Goal: Obtain resource: Download file/media

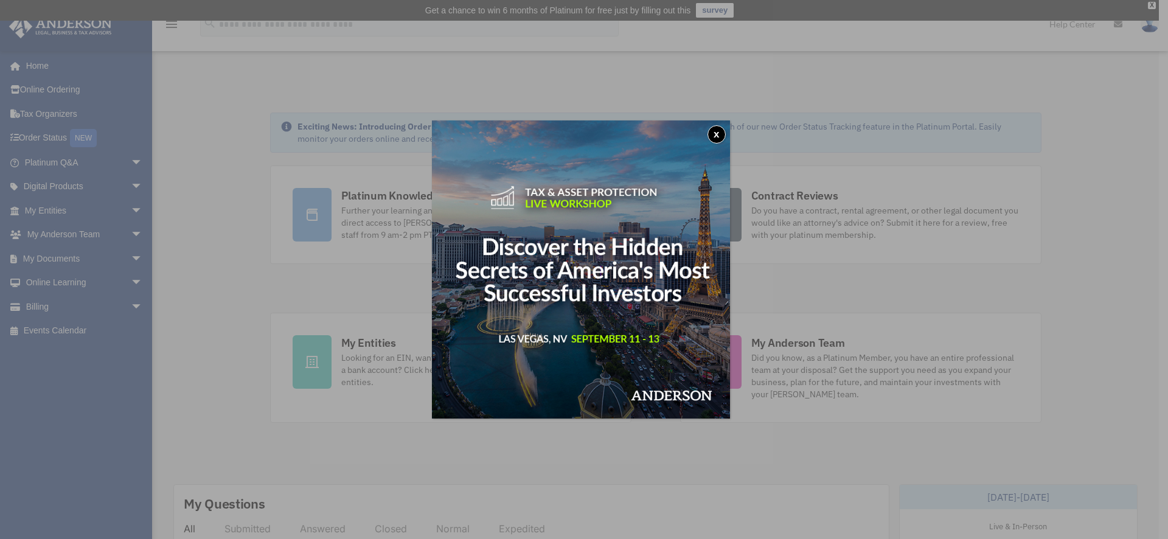
click at [719, 133] on button "x" at bounding box center [717, 134] width 18 height 18
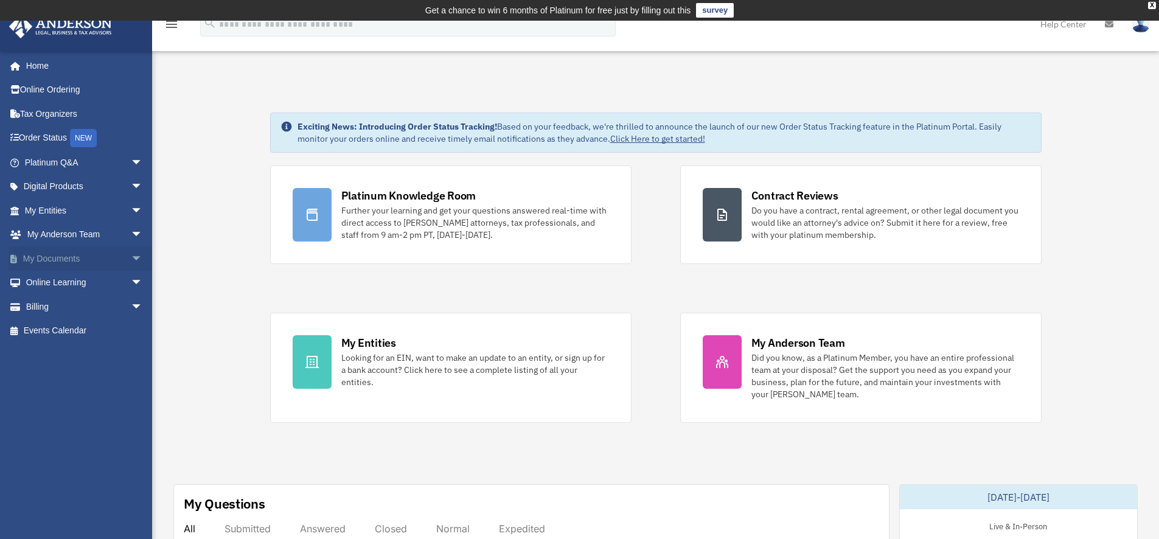
click at [131, 257] on span "arrow_drop_down" at bounding box center [143, 258] width 24 height 25
click at [49, 282] on link "Box" at bounding box center [89, 283] width 144 height 24
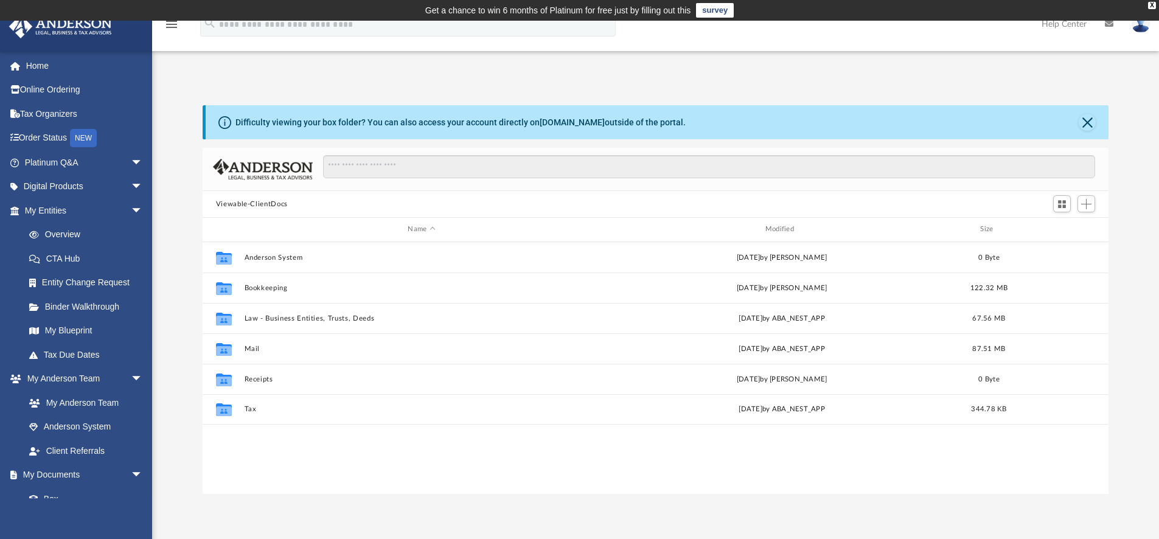
scroll to position [268, 897]
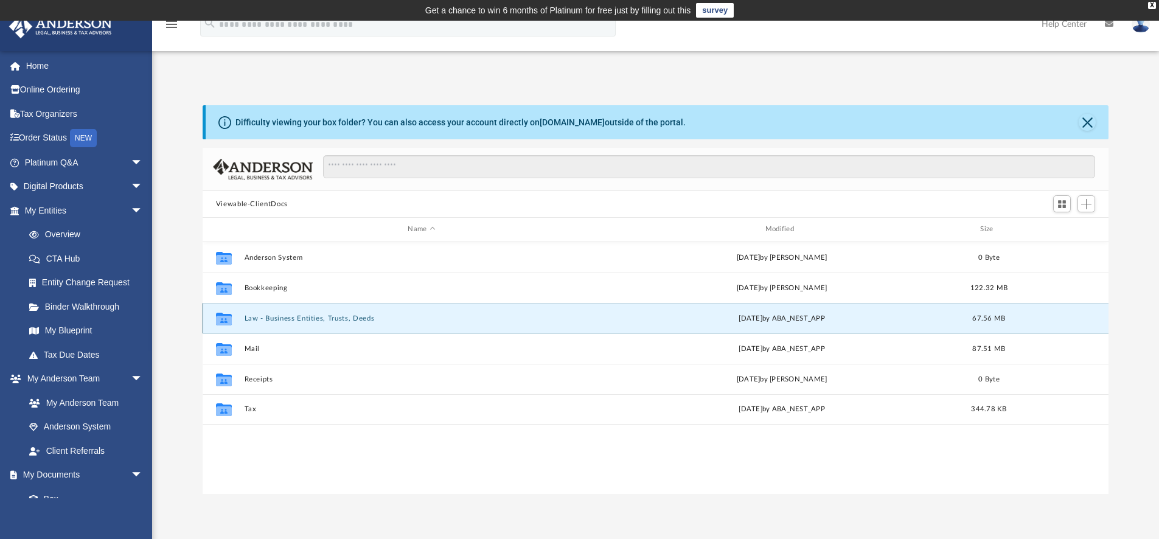
click at [347, 320] on button "Law - Business Entities, Trusts, Deeds" at bounding box center [421, 319] width 355 height 8
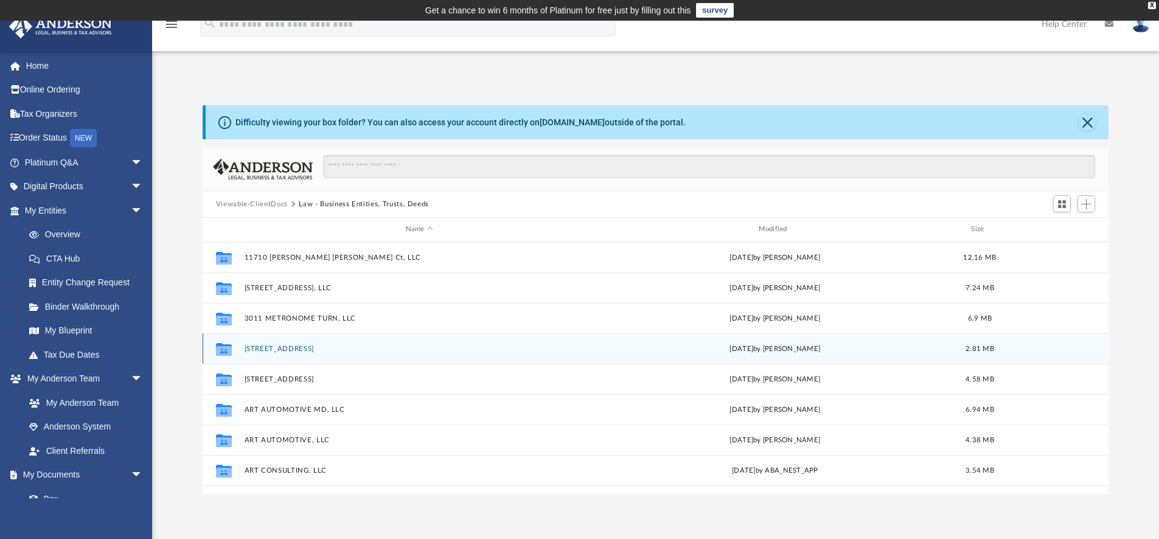
click at [322, 347] on button "[STREET_ADDRESS]" at bounding box center [419, 349] width 350 height 8
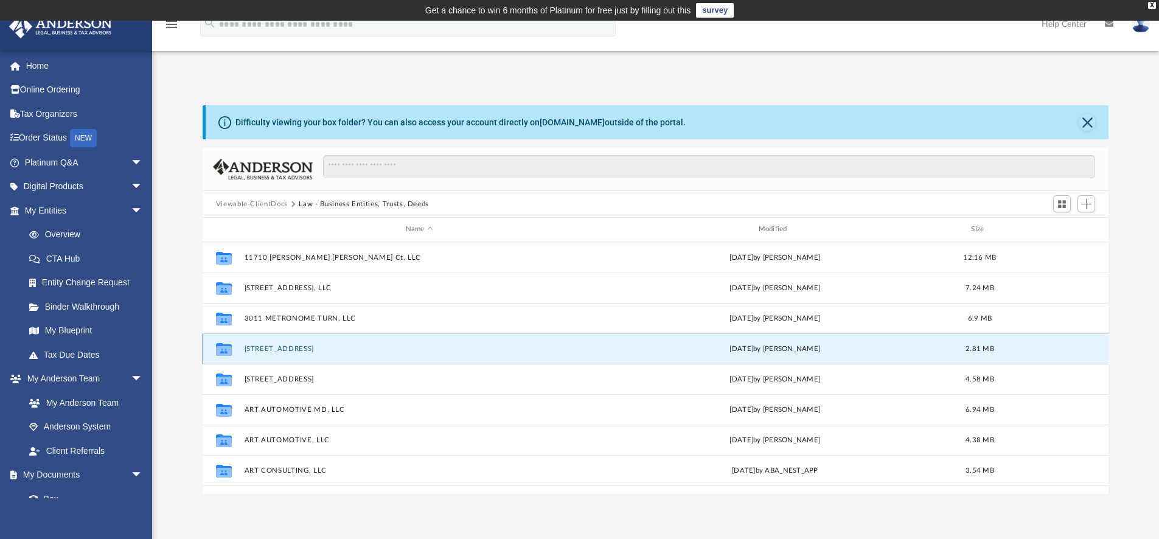
click at [322, 347] on button "[STREET_ADDRESS]" at bounding box center [419, 349] width 350 height 8
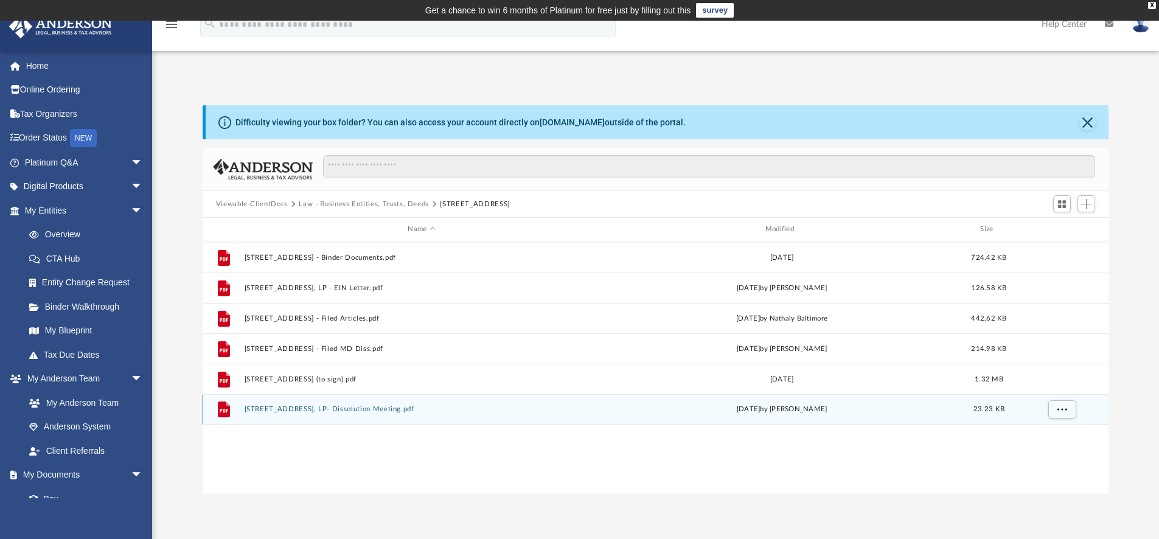
click at [386, 413] on button "[STREET_ADDRESS], LP- Dissolution Meeting.pdf" at bounding box center [421, 409] width 355 height 8
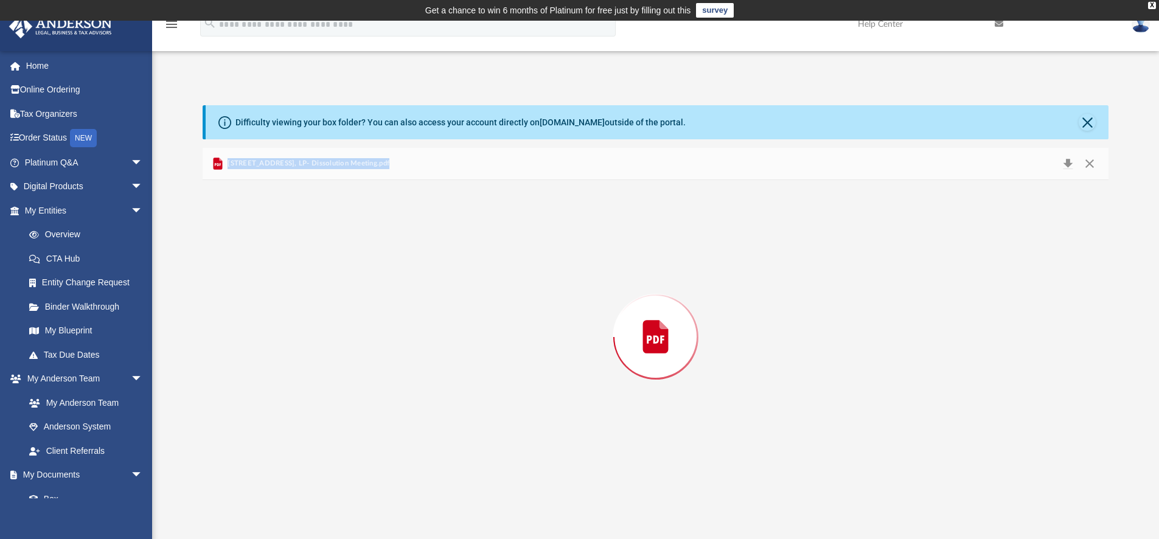
click at [386, 413] on div "Preview" at bounding box center [656, 337] width 907 height 314
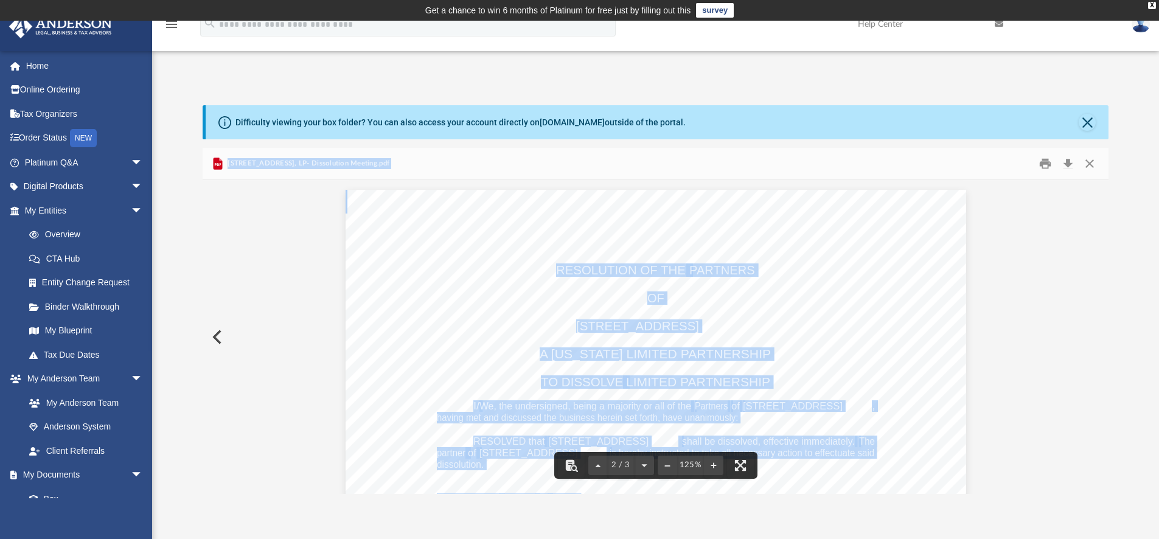
scroll to position [0, 0]
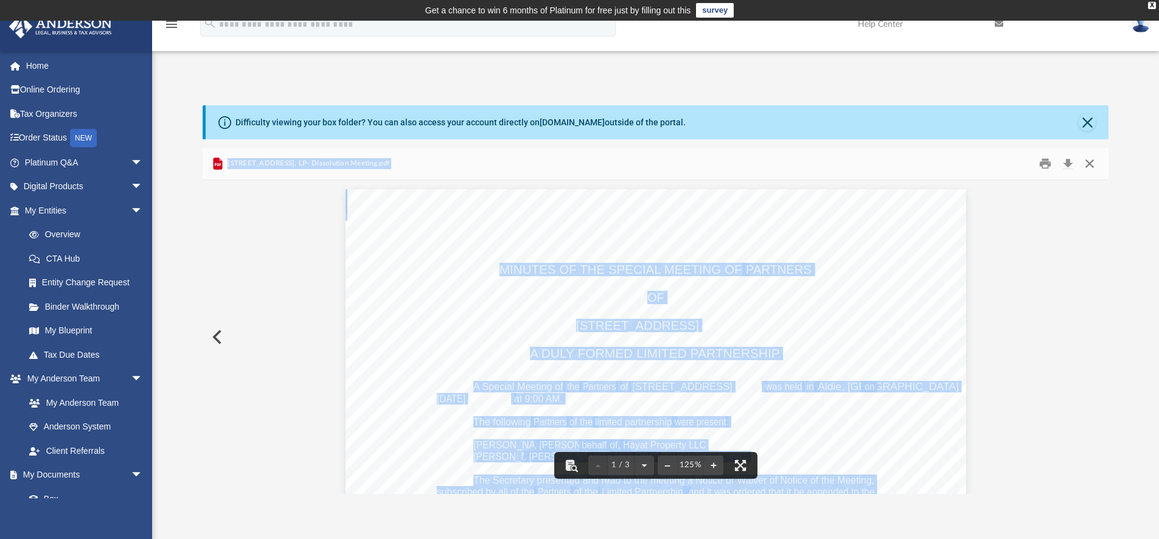
click at [1088, 164] on button "Close" at bounding box center [1090, 164] width 22 height 19
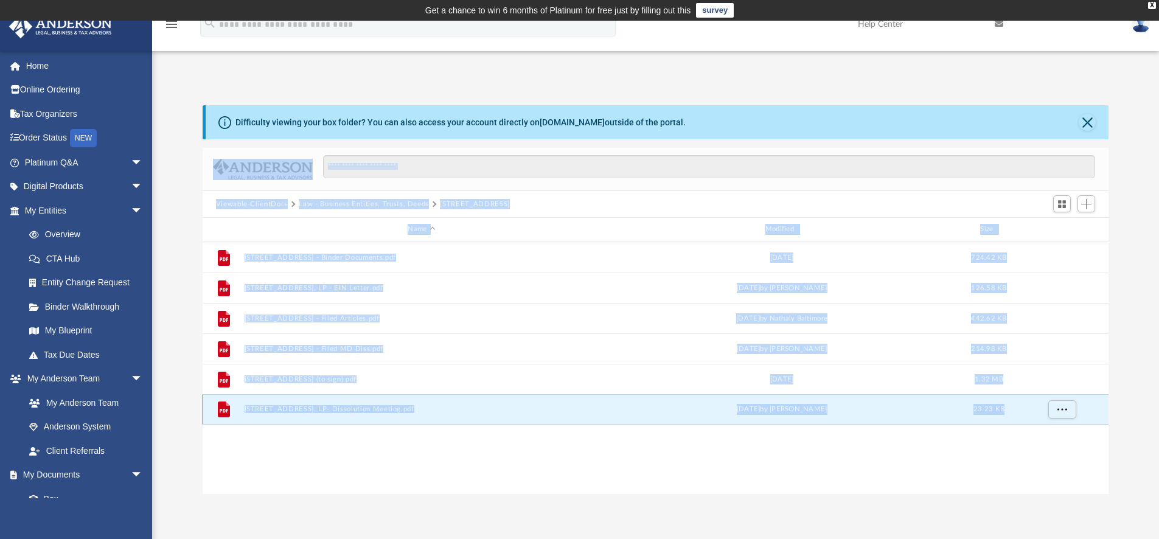
click at [350, 412] on button "[STREET_ADDRESS], LP- Dissolution Meeting.pdf" at bounding box center [421, 409] width 355 height 8
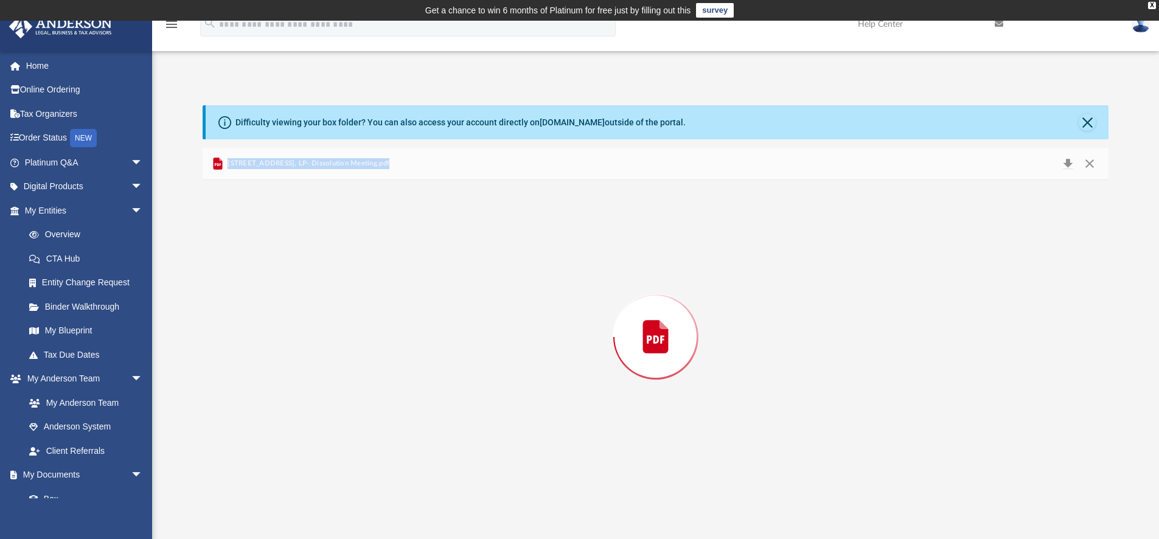
click at [350, 412] on div "Preview" at bounding box center [656, 337] width 907 height 314
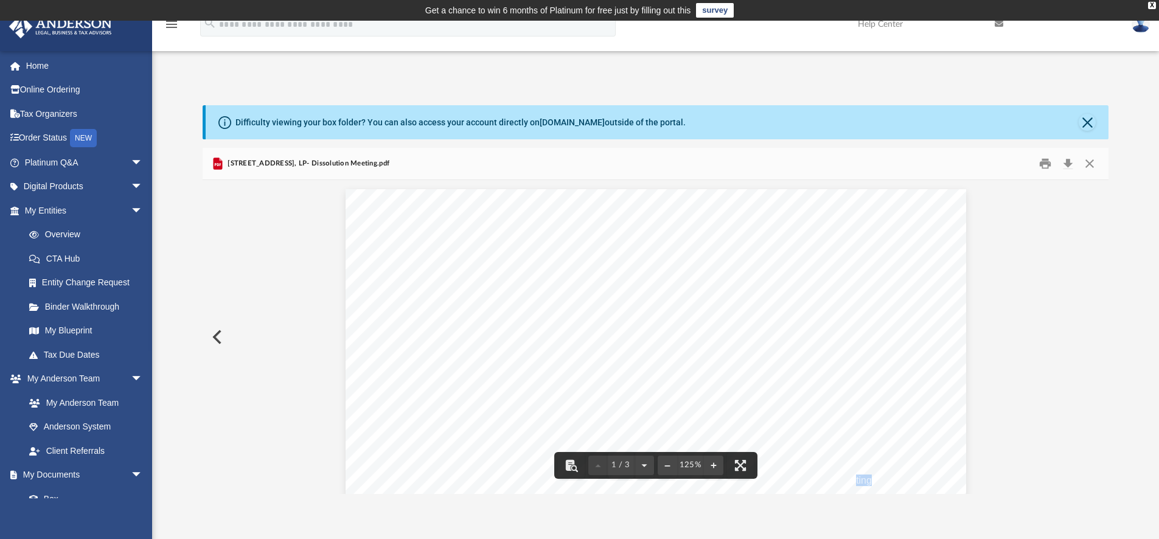
click at [346, 189] on span "The Secretary presented and read to the meeting a Notice or Waiver of Notice of…" at bounding box center [346, 189] width 0 height 0
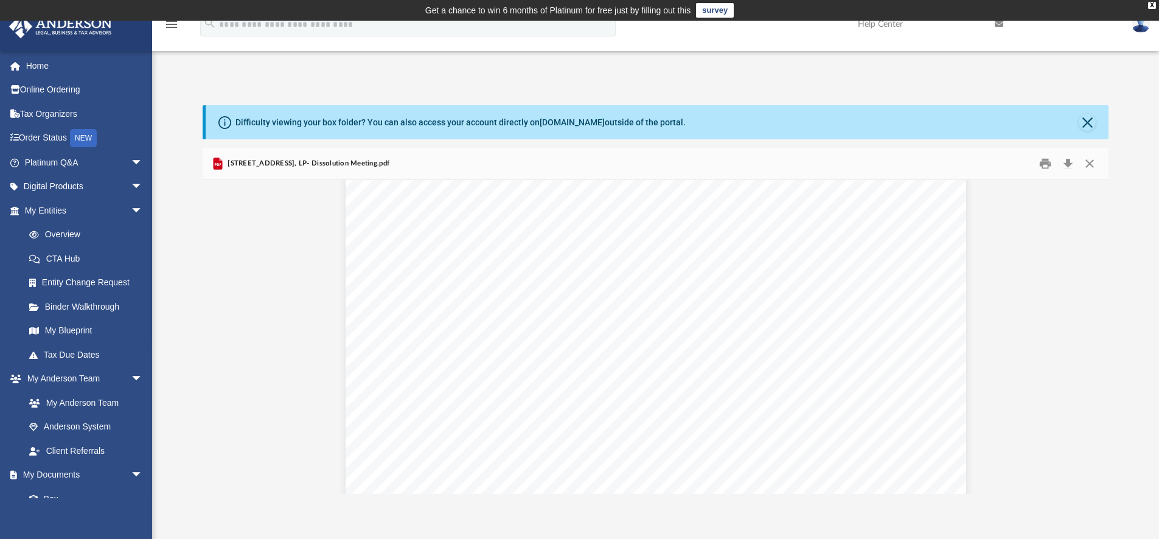
scroll to position [2150, 0]
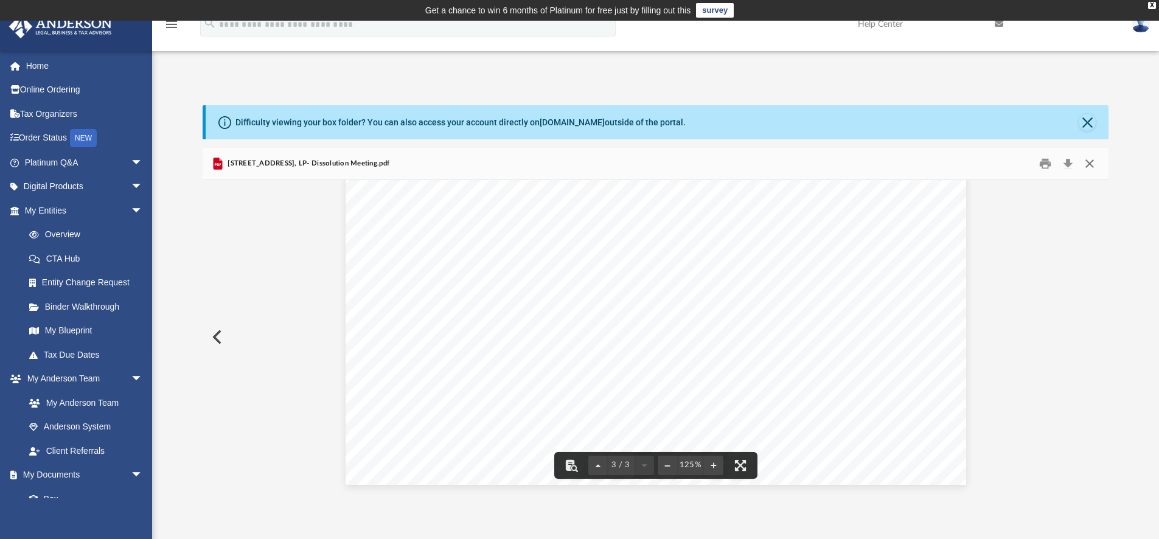
click at [1092, 165] on button "Close" at bounding box center [1090, 164] width 22 height 19
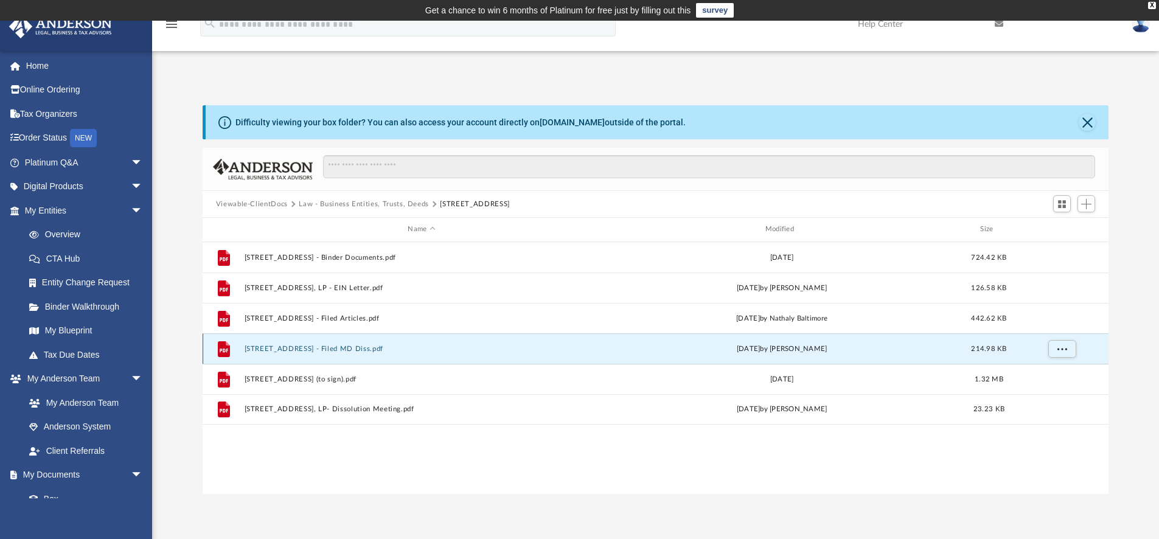
click at [330, 348] on button "[STREET_ADDRESS] - Filed MD Diss.pdf" at bounding box center [421, 349] width 355 height 8
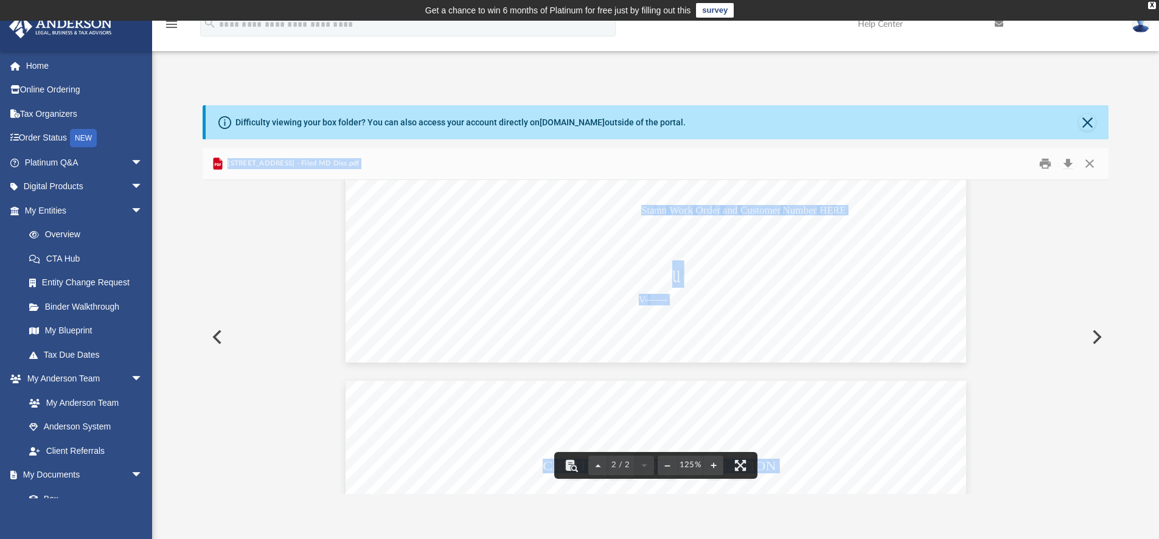
scroll to position [809, 0]
